Goal: Information Seeking & Learning: Learn about a topic

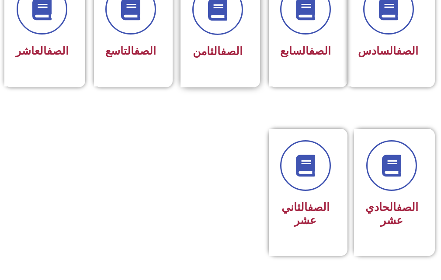
scroll to position [478, 0]
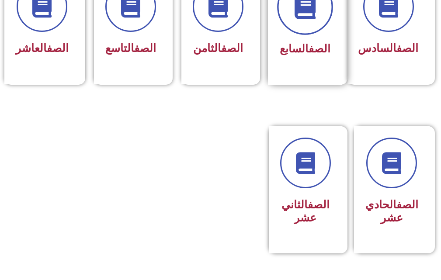
click at [317, 9] on span at bounding box center [305, 7] width 56 height 56
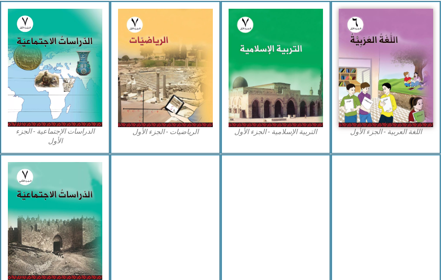
scroll to position [306, 0]
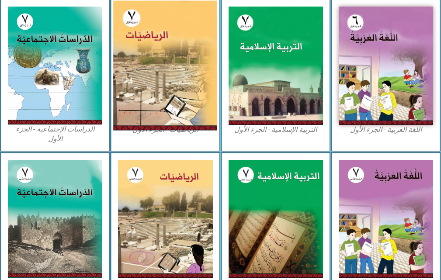
click at [154, 90] on img at bounding box center [165, 66] width 104 height 130
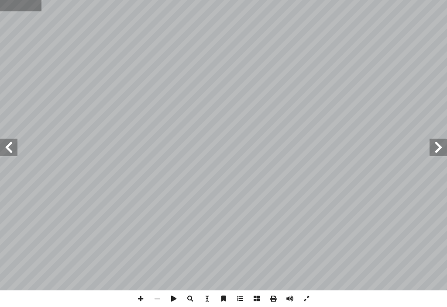
click at [4, 5] on input "text" at bounding box center [21, 5] width 42 height 11
type input "**"
click at [10, 151] on span at bounding box center [8, 147] width 17 height 17
click at [11, 145] on span at bounding box center [8, 147] width 17 height 17
click at [444, 148] on span at bounding box center [438, 147] width 17 height 17
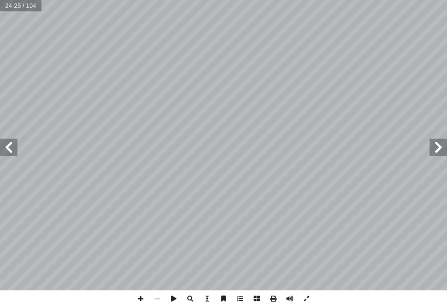
click at [446, 147] on span at bounding box center [438, 147] width 17 height 17
click at [1, 150] on span at bounding box center [8, 147] width 17 height 17
click at [135, 296] on span at bounding box center [140, 298] width 17 height 17
click at [377, 59] on html "الصفحة الرئيسية الصف الأول الصف الثاني الصف الثالث الصف الرابع الصف الخامس الصف…" at bounding box center [223, 29] width 447 height 59
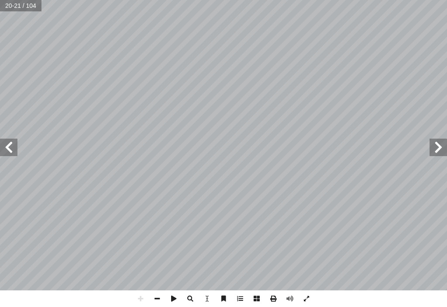
click at [0, 0] on html "الصفحة الرئيسية الصف الأول الصف الثاني الصف الثالث الصف الرابع الصف الخامس الصف…" at bounding box center [223, 29] width 447 height 59
